Goal: Download file/media

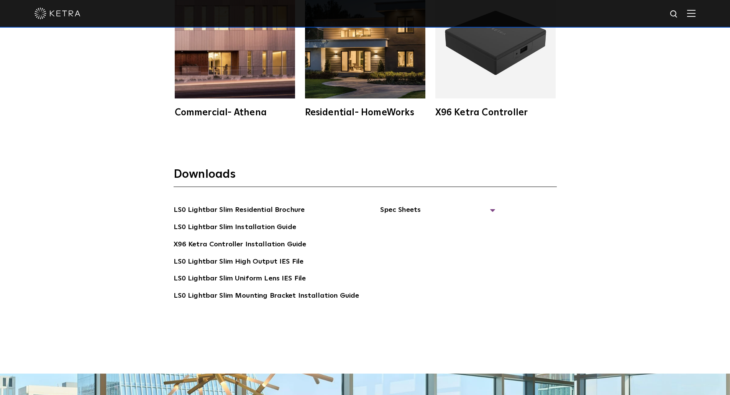
scroll to position [1570, 0]
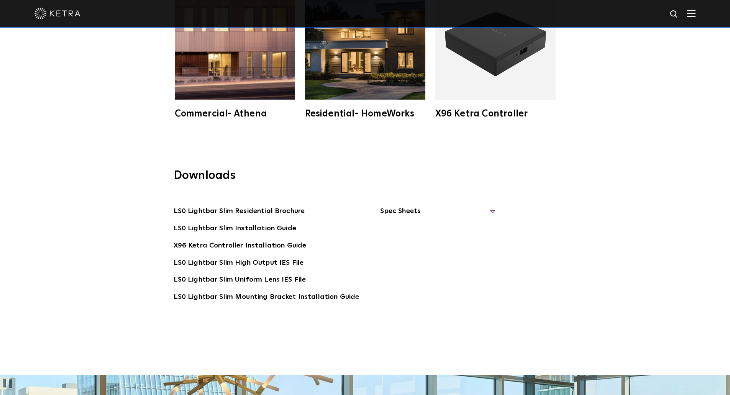
click at [393, 208] on span "Spec Sheets" at bounding box center [437, 214] width 115 height 17
click at [395, 231] on link "LS0 Lightbar Slim Spec Sheet" at bounding box center [438, 229] width 98 height 12
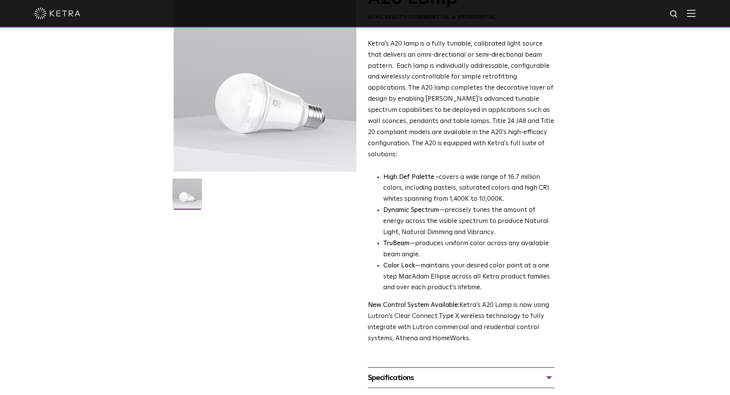
scroll to position [191, 0]
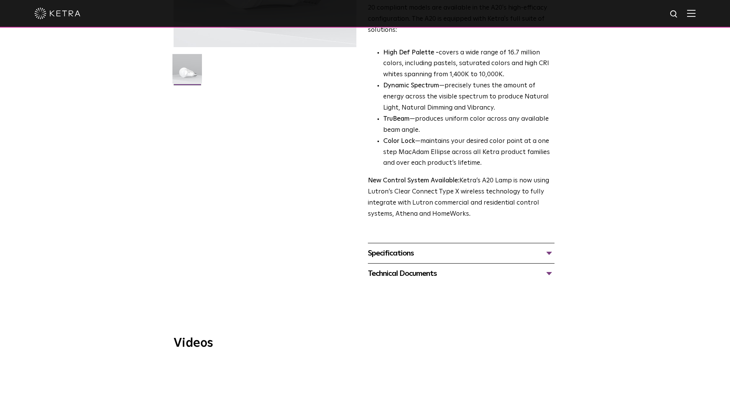
drag, startPoint x: 446, startPoint y: 230, endPoint x: 445, endPoint y: 236, distance: 5.4
click at [446, 231] on span "A20 Lamp Availability: Commercial & Residential Ketra's A20 lamp is a fully tun…" at bounding box center [461, 73] width 187 height 419
click at [442, 247] on div "Specifications" at bounding box center [461, 253] width 187 height 12
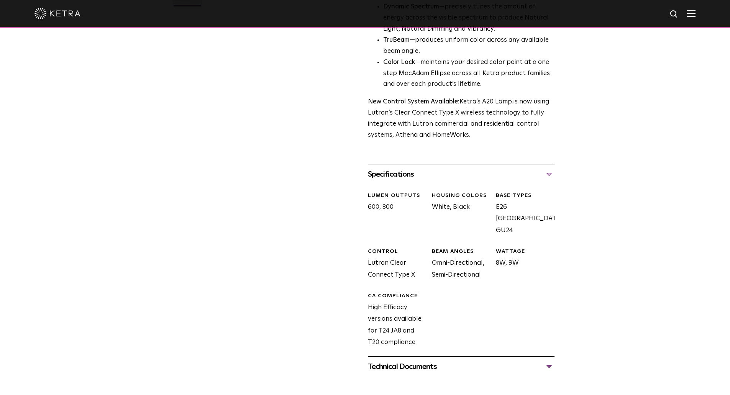
scroll to position [383, 0]
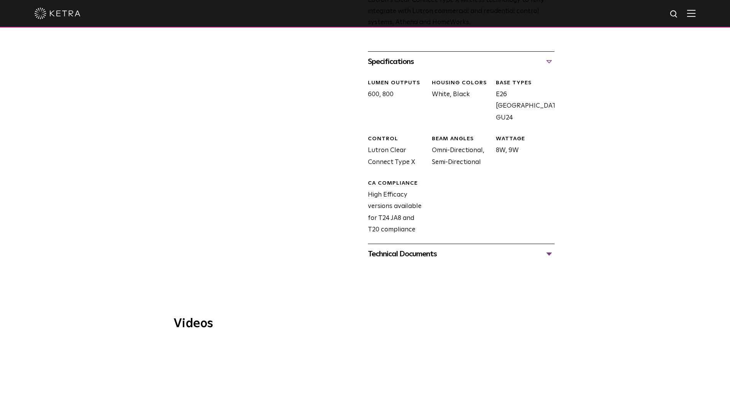
click at [432, 248] on div "Technical Documents" at bounding box center [461, 254] width 187 height 12
click at [417, 274] on link "A20 Specification Sheet" at bounding box center [405, 277] width 75 height 7
